Goal: Find specific page/section: Find specific page/section

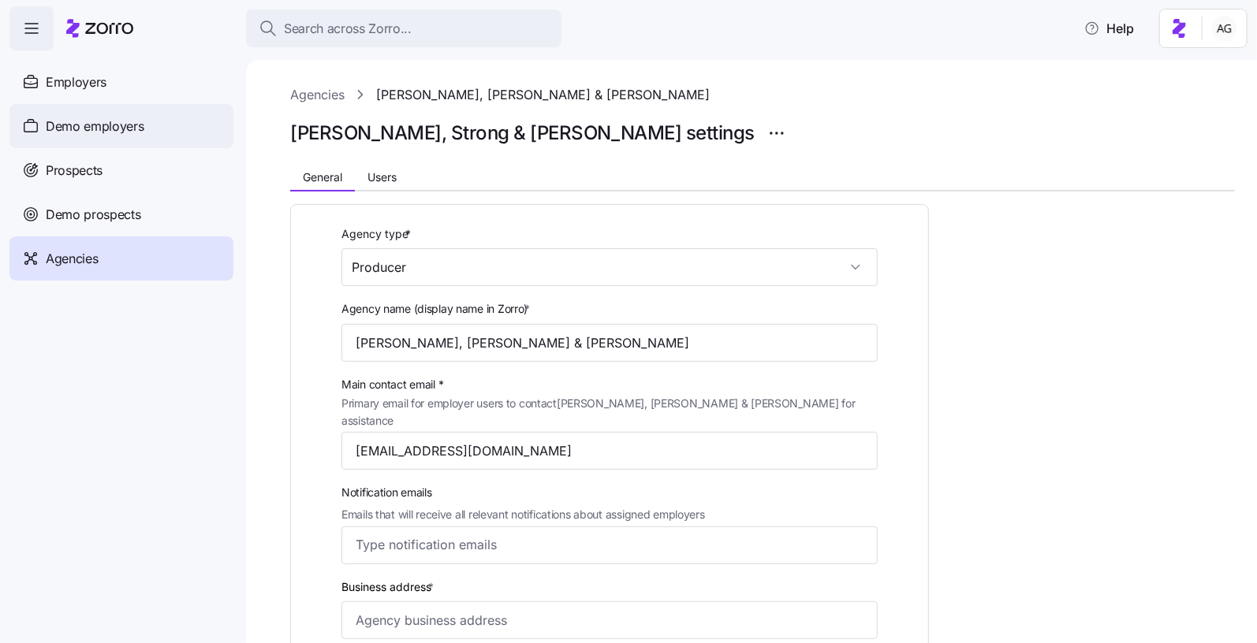
scroll to position [255, 0]
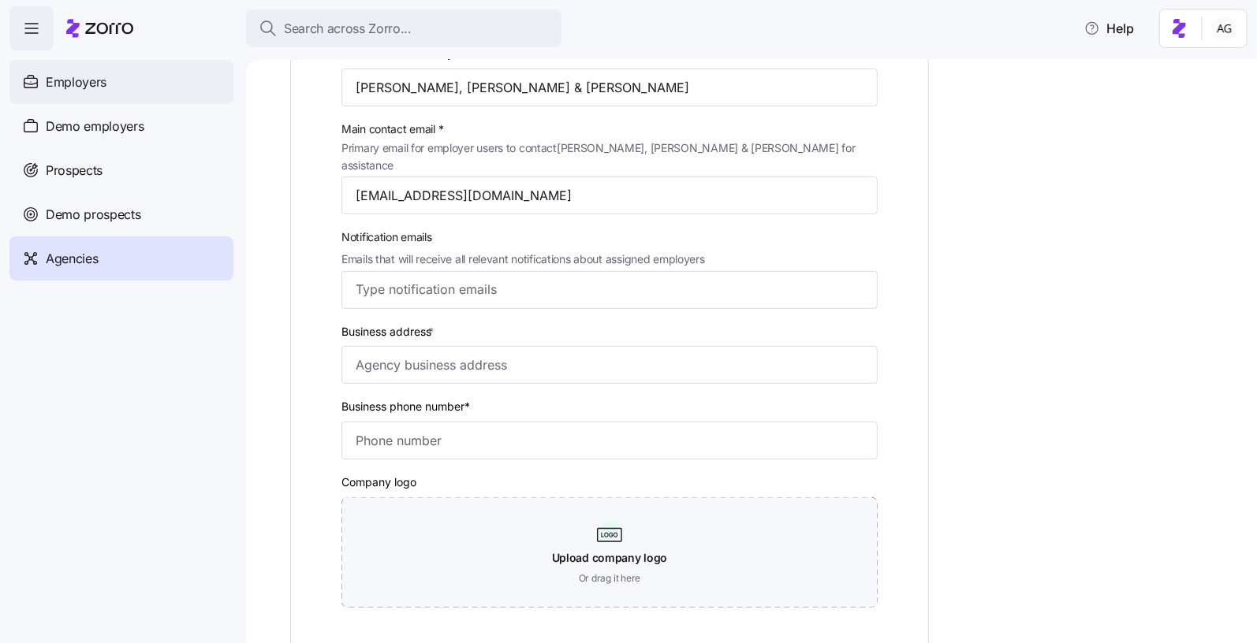
click at [80, 89] on span "Employers" at bounding box center [76, 83] width 61 height 20
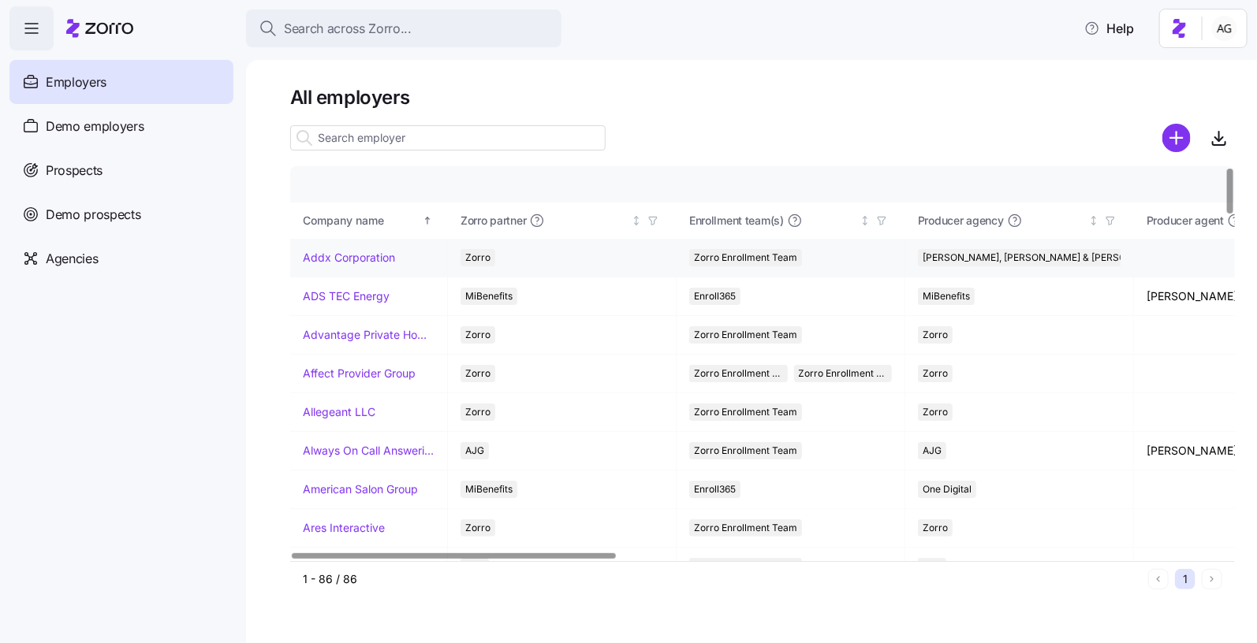
click at [318, 263] on link "Addx Corporation" at bounding box center [349, 258] width 92 height 16
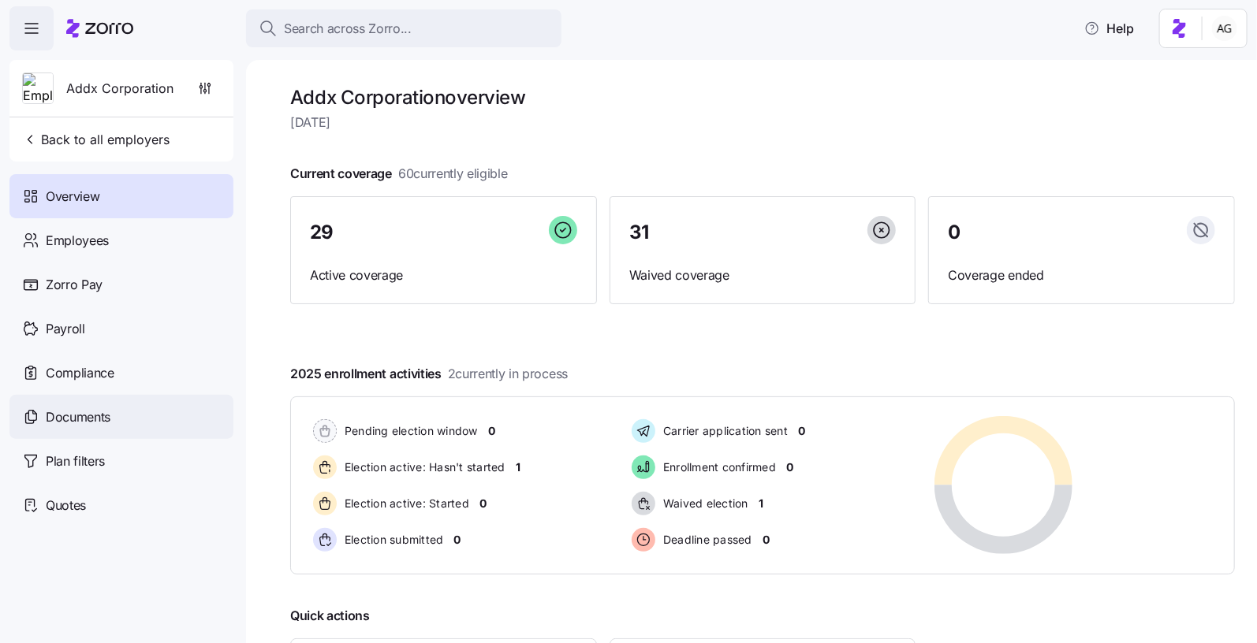
click at [93, 417] on span "Documents" at bounding box center [78, 418] width 65 height 20
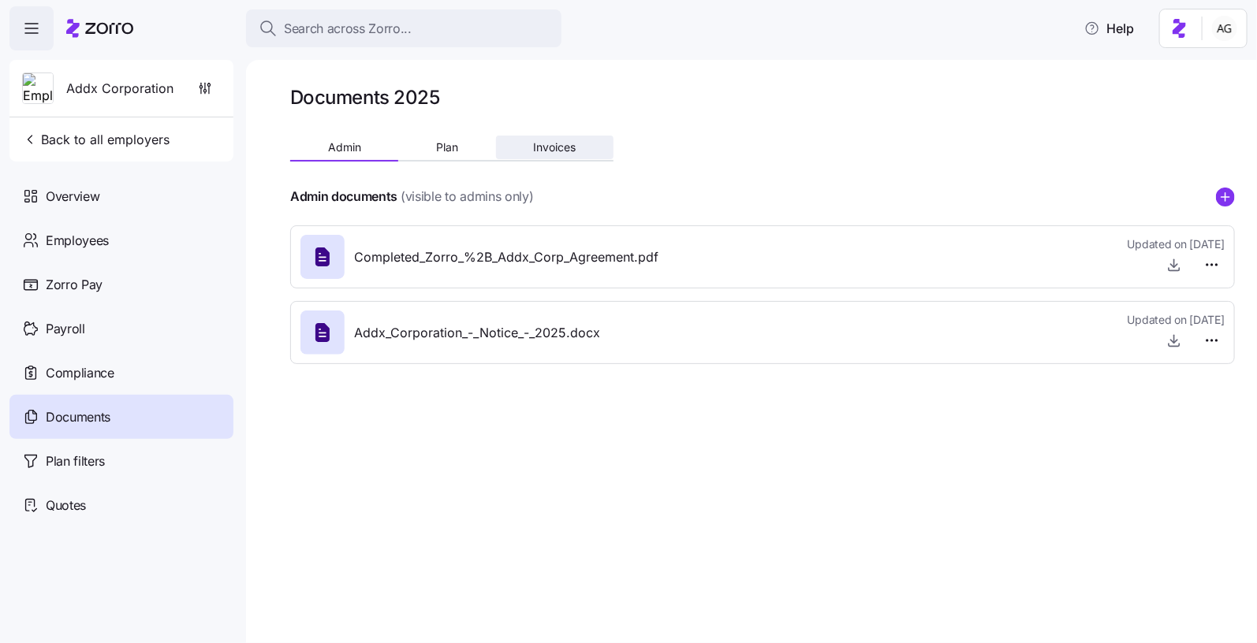
click at [560, 150] on span "Invoices" at bounding box center [554, 147] width 43 height 11
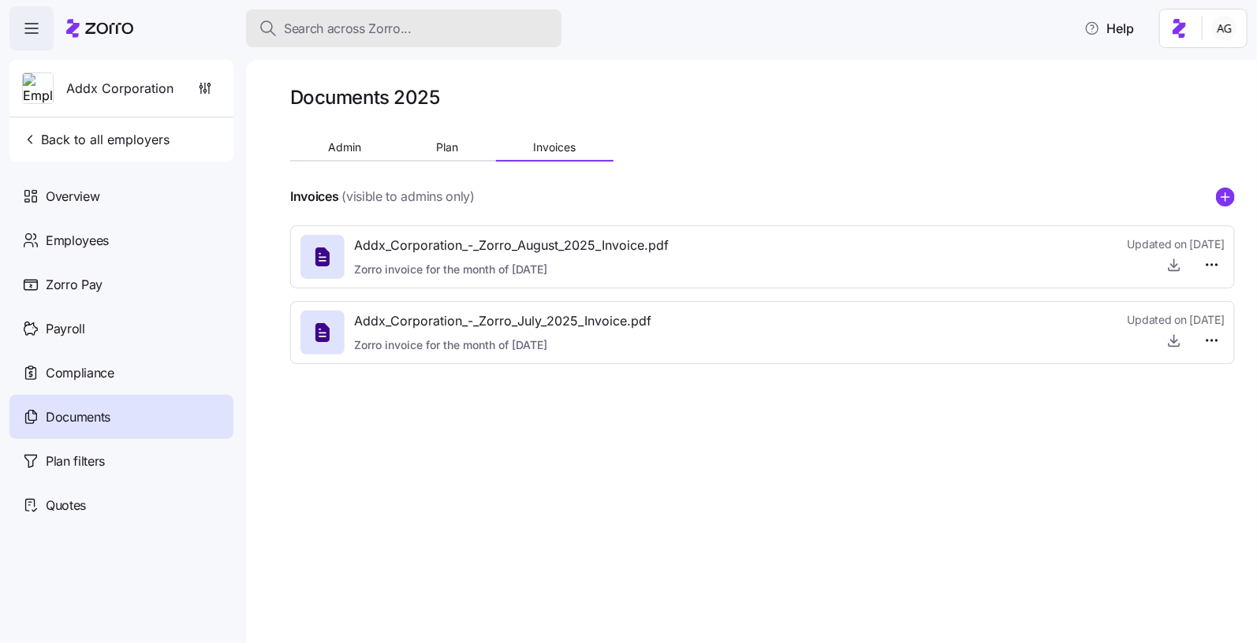
click at [296, 31] on span "Search across Zorro..." at bounding box center [348, 29] width 128 height 20
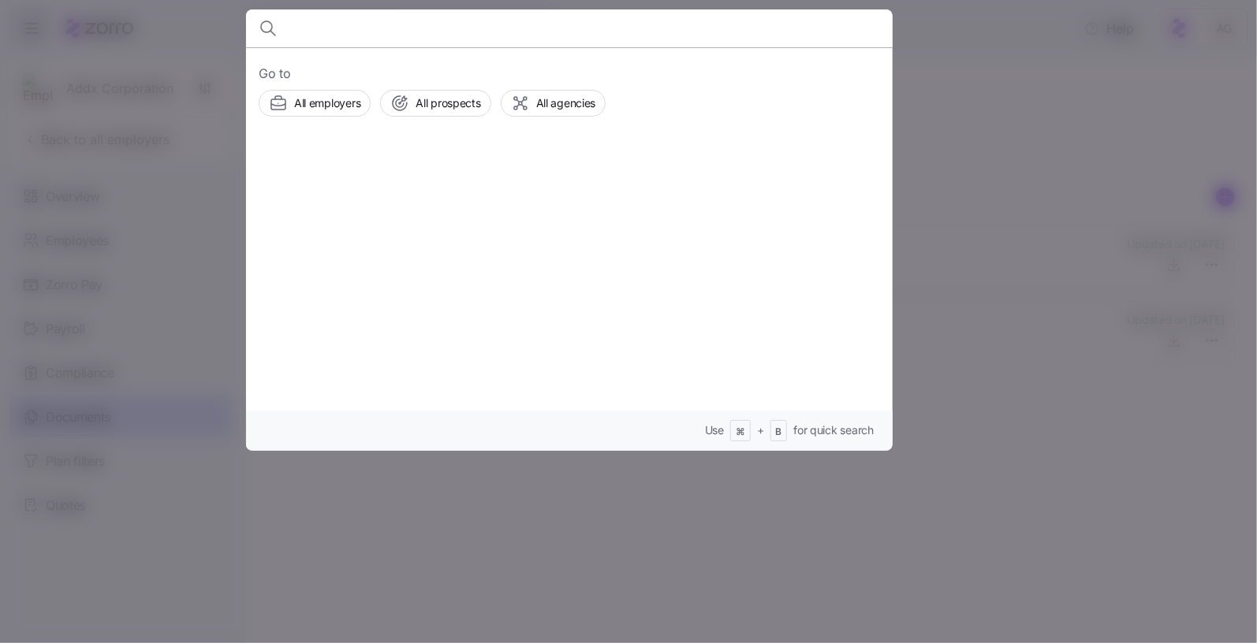
click at [95, 169] on div at bounding box center [628, 321] width 1257 height 643
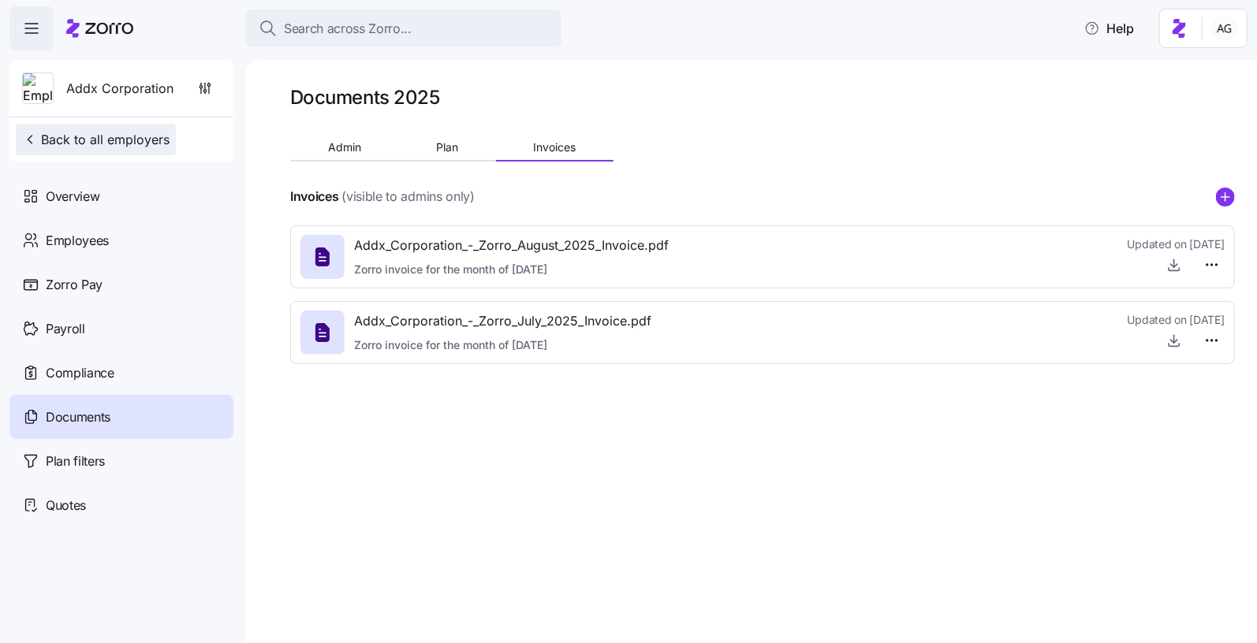
click at [95, 146] on span "Back to all employers" at bounding box center [95, 139] width 147 height 19
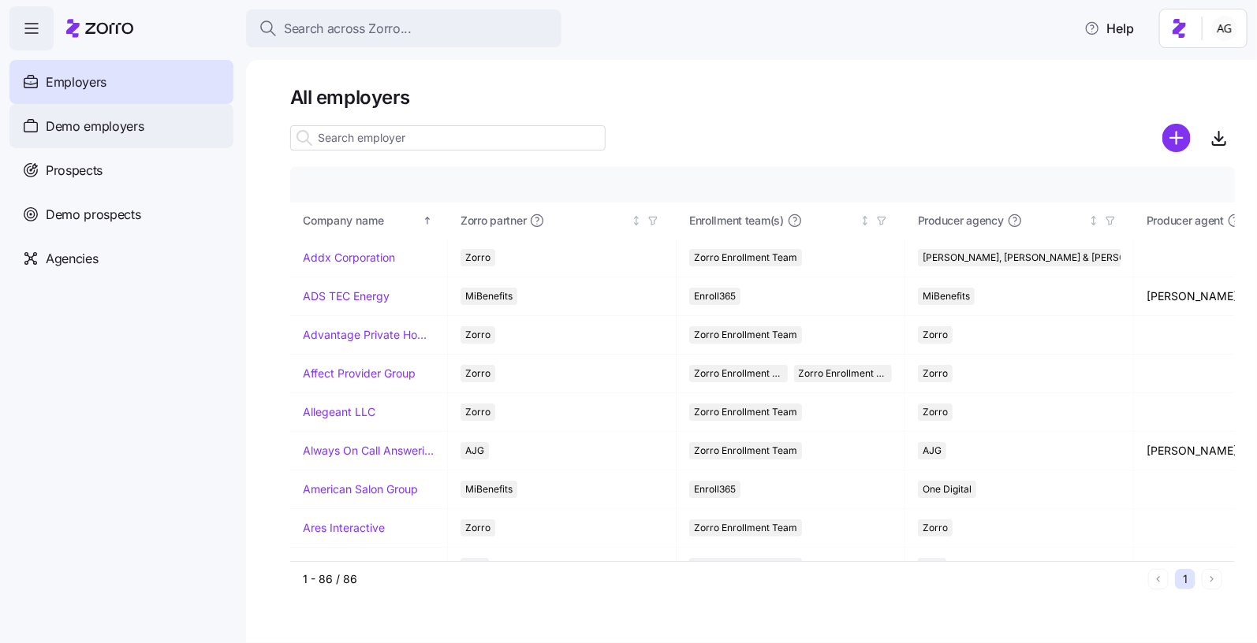
click at [91, 129] on span "Demo employers" at bounding box center [95, 127] width 99 height 20
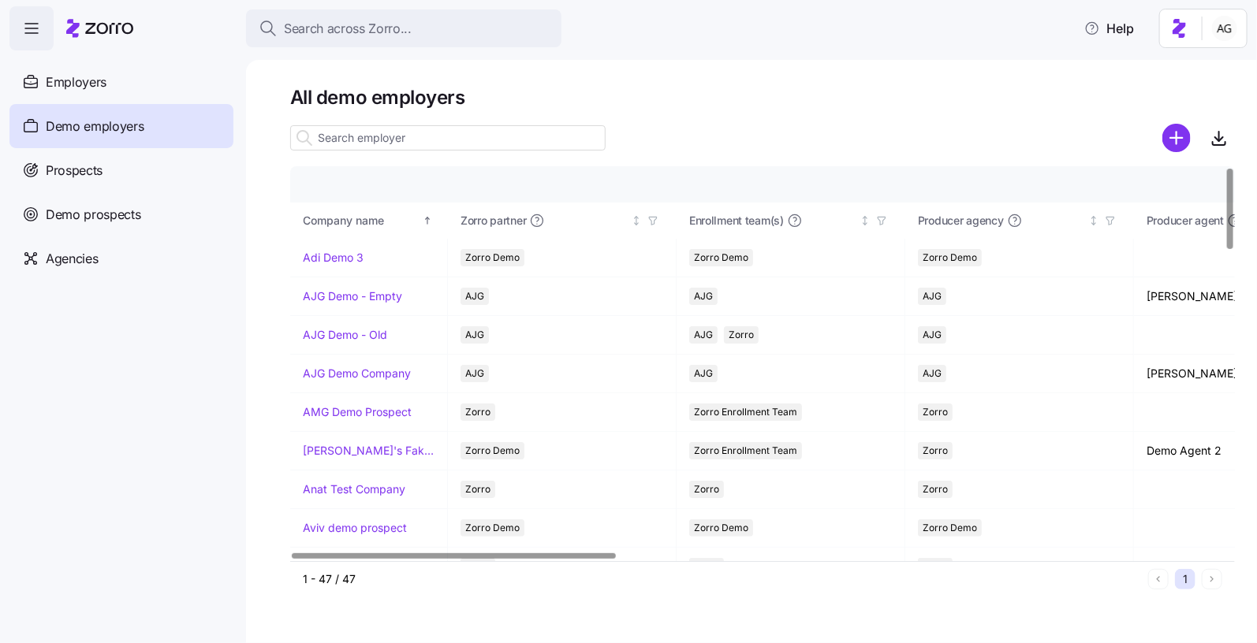
click at [357, 142] on input at bounding box center [447, 137] width 315 height 25
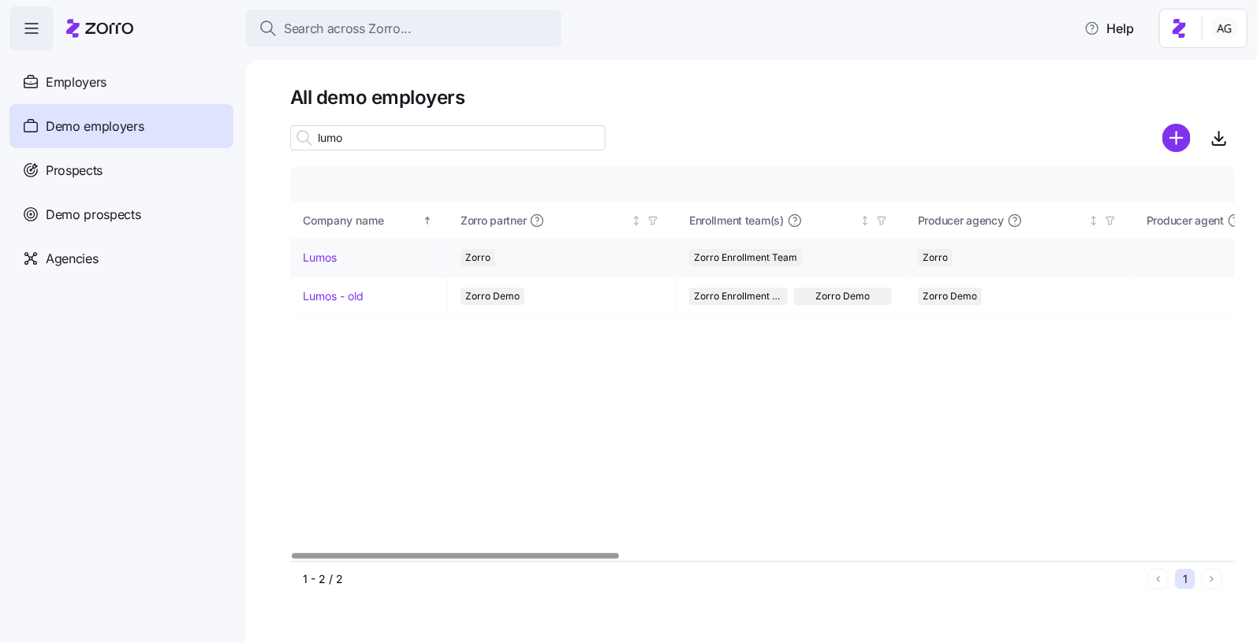
type input "lumo"
click at [315, 259] on link "Lumos" at bounding box center [320, 258] width 34 height 16
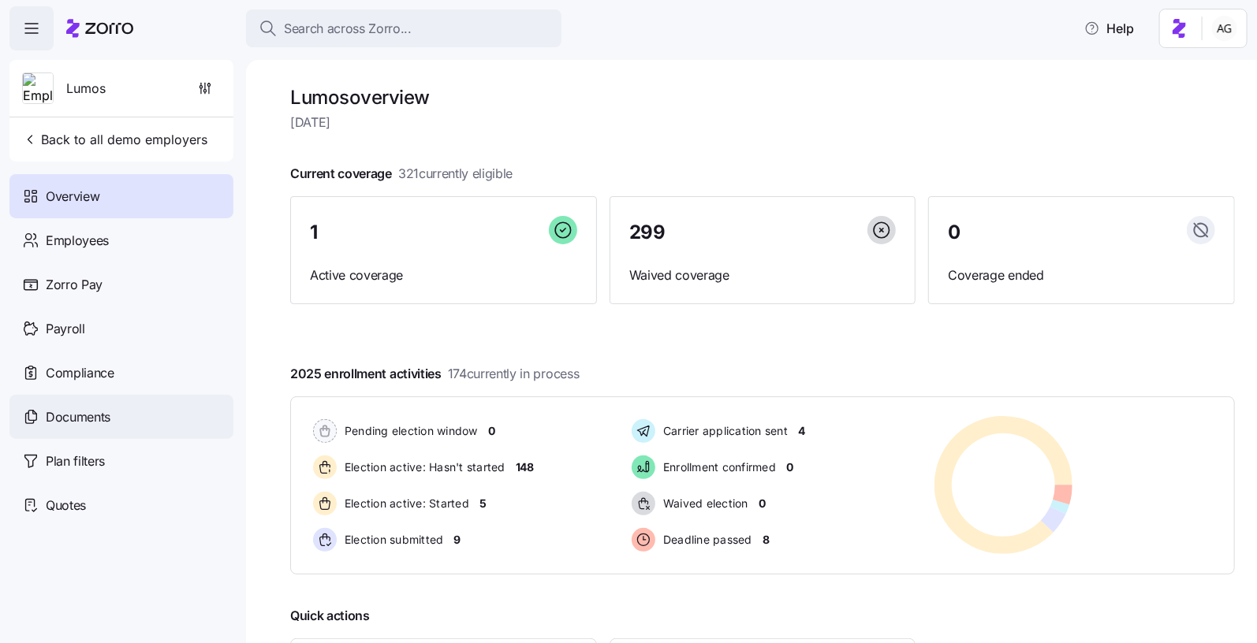
click at [91, 404] on div "Documents" at bounding box center [121, 417] width 224 height 44
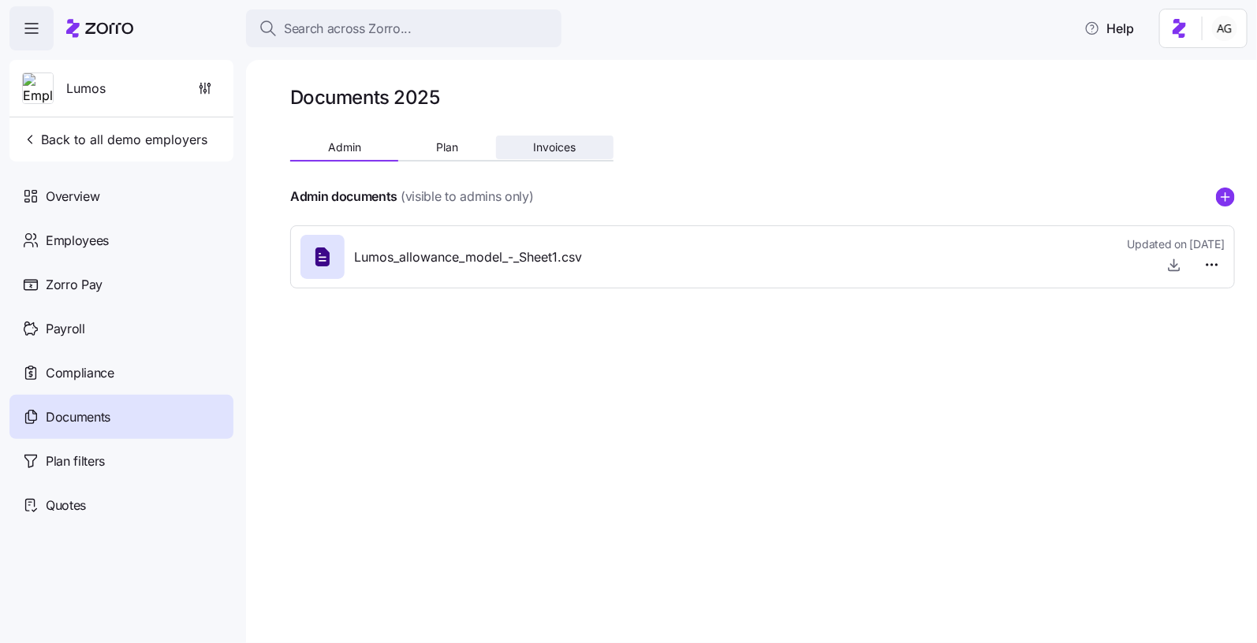
click at [571, 144] on span "Invoices" at bounding box center [554, 147] width 43 height 11
